Goal: Find specific page/section: Find specific page/section

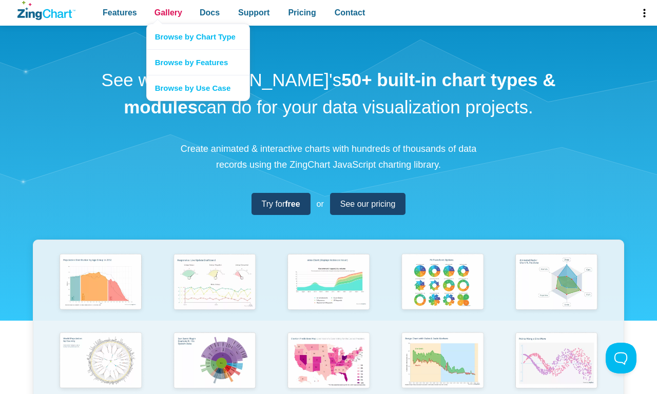
click at [168, 13] on span "Gallery" at bounding box center [168, 13] width 28 height 14
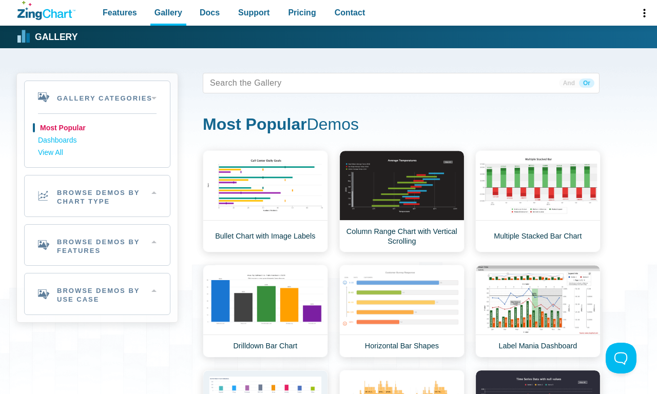
click at [97, 196] on h2 "Browse Demos By Chart Type" at bounding box center [97, 195] width 145 height 41
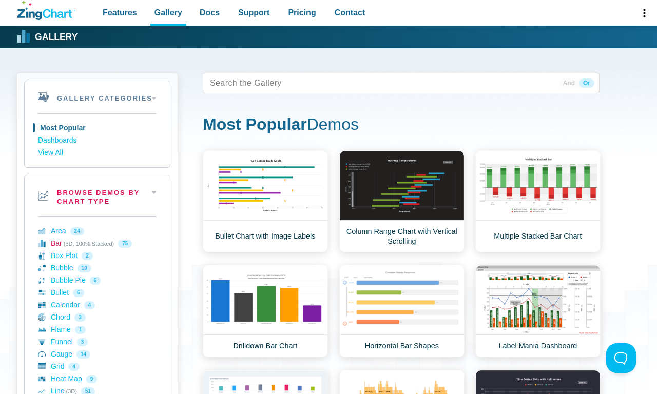
click at [97, 243] on link "Bar (3D, 100% Stacked) 75" at bounding box center [97, 244] width 119 height 12
